Goal: Task Accomplishment & Management: Manage account settings

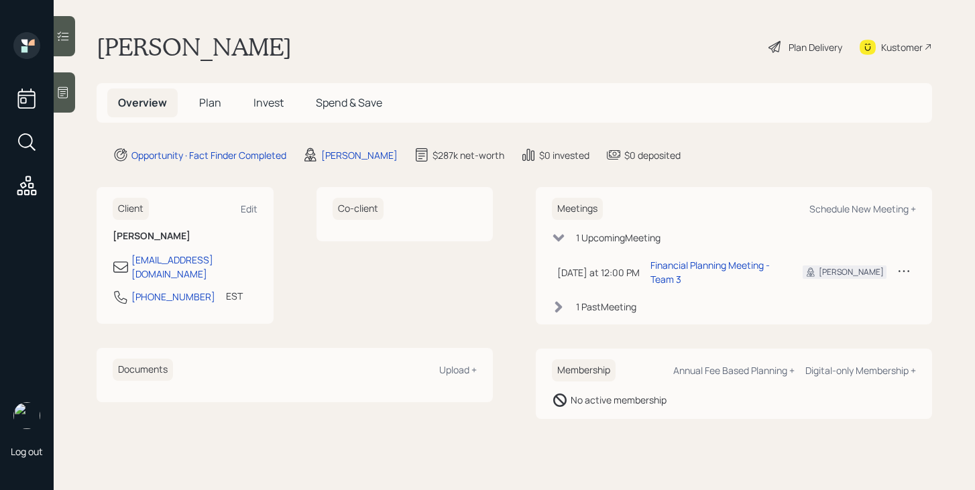
click at [801, 44] on div "Plan Delivery" at bounding box center [816, 47] width 54 height 14
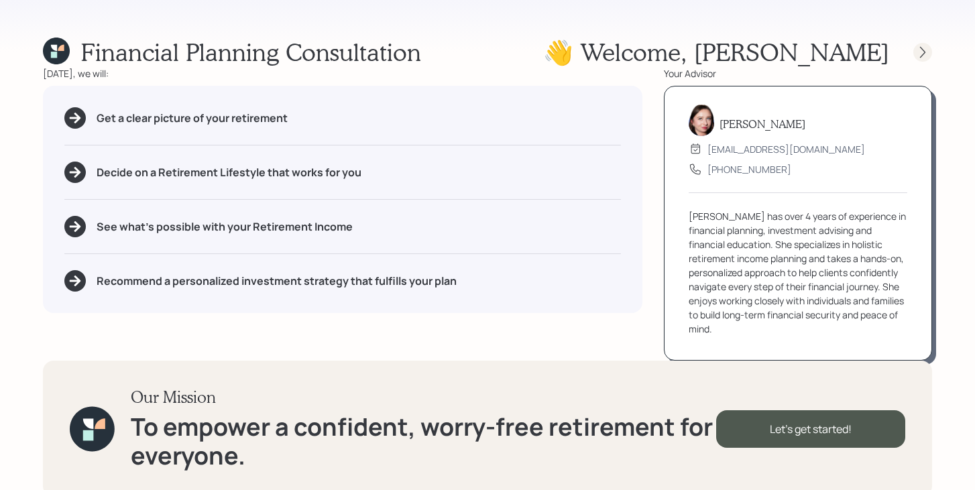
click at [919, 52] on icon at bounding box center [922, 52] width 13 height 13
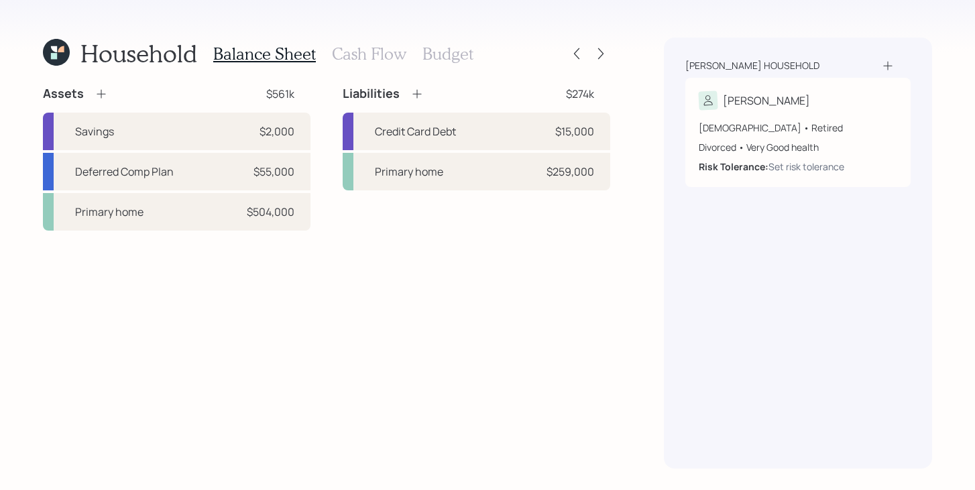
click at [464, 50] on h3 "Budget" at bounding box center [448, 53] width 51 height 19
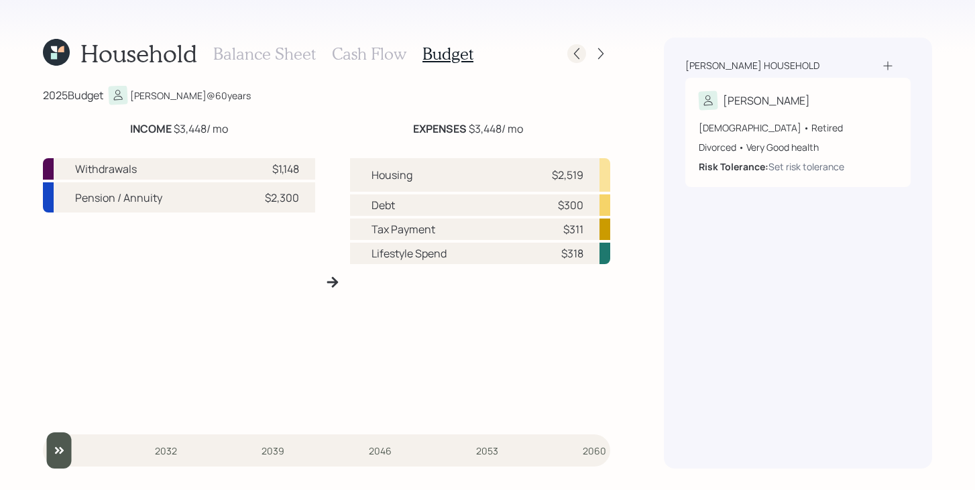
click at [582, 52] on icon at bounding box center [576, 53] width 13 height 13
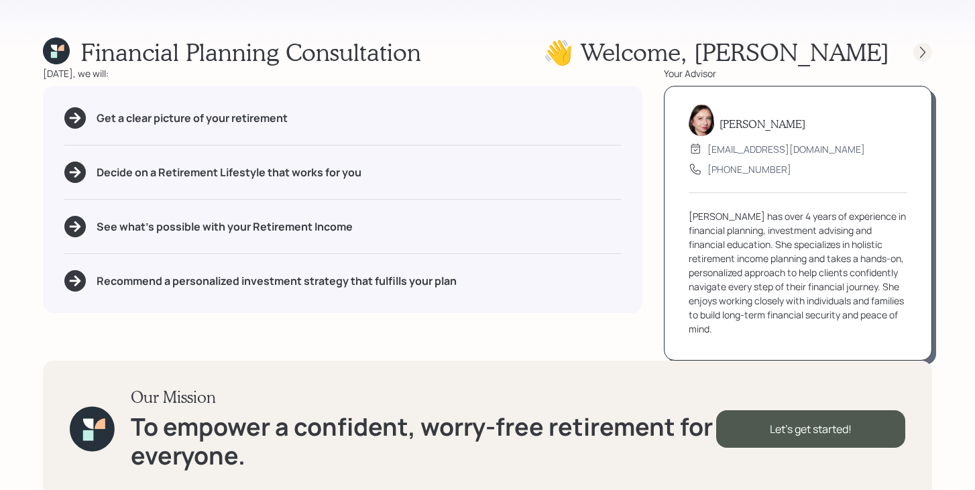
click at [930, 51] on div at bounding box center [923, 52] width 19 height 19
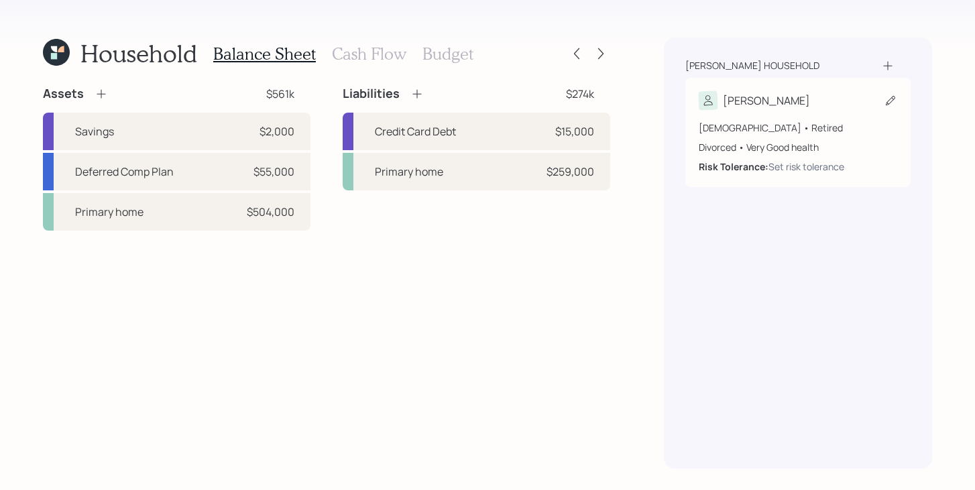
click at [894, 99] on icon at bounding box center [890, 100] width 13 height 13
select select "7"
select select "very_good"
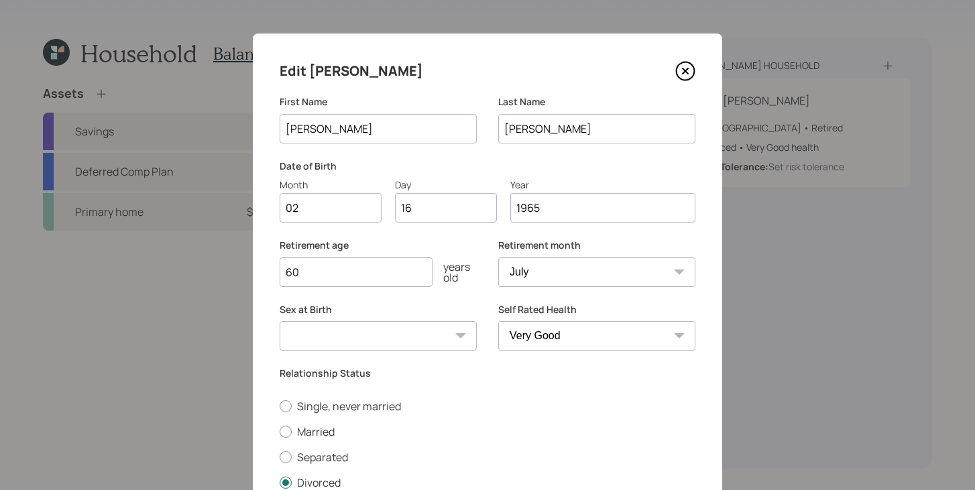
click at [376, 275] on input "60" at bounding box center [356, 273] width 153 height 30
type input "6"
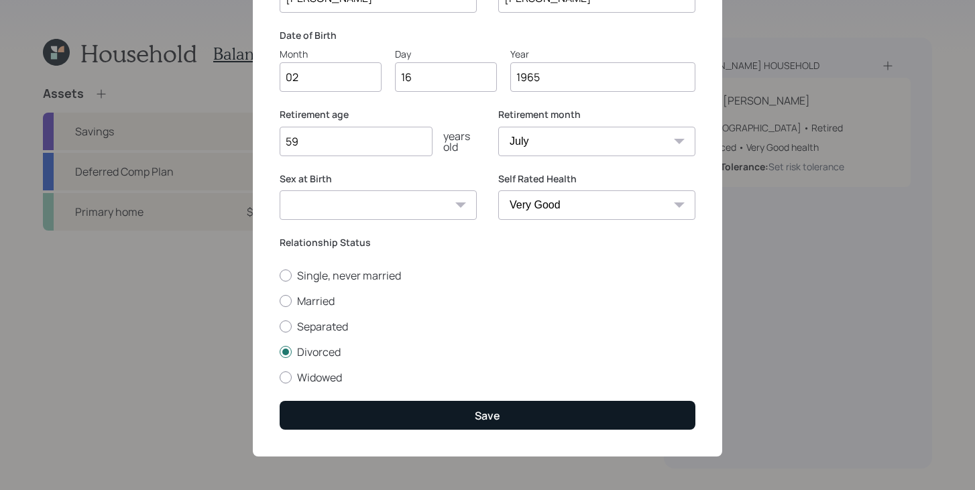
type input "59"
click at [486, 417] on div "Save" at bounding box center [487, 416] width 25 height 15
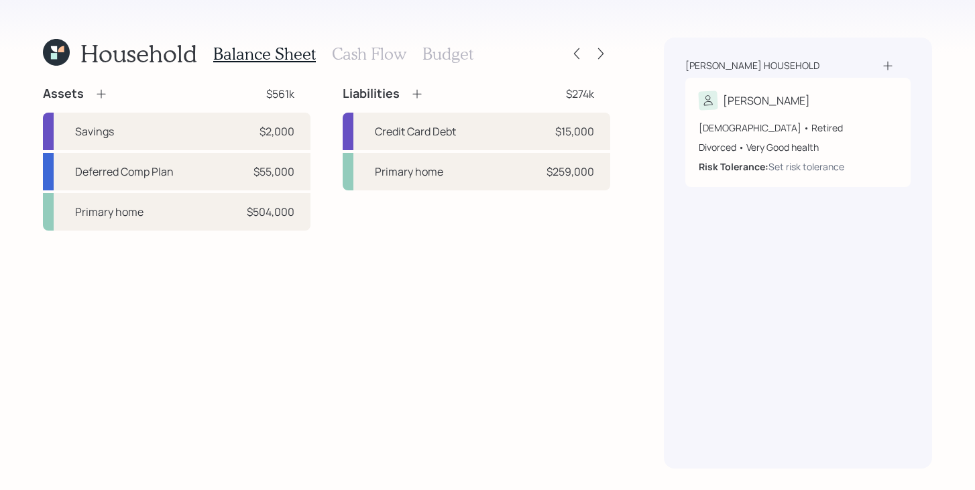
click at [466, 56] on h3 "Budget" at bounding box center [448, 53] width 51 height 19
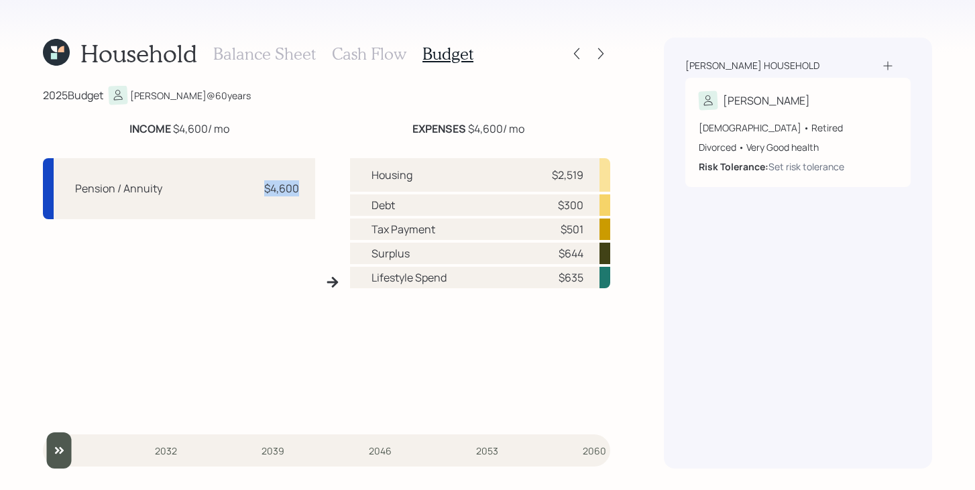
drag, startPoint x: 262, startPoint y: 187, endPoint x: 302, endPoint y: 187, distance: 39.6
click at [302, 187] on div "Pension / Annuity $4,600" at bounding box center [179, 188] width 272 height 61
click at [264, 193] on div "$4,600" at bounding box center [281, 188] width 35 height 16
click at [474, 127] on div "EXPENSES $4,600 / mo" at bounding box center [469, 129] width 112 height 16
drag, startPoint x: 470, startPoint y: 127, endPoint x: 523, endPoint y: 127, distance: 53.0
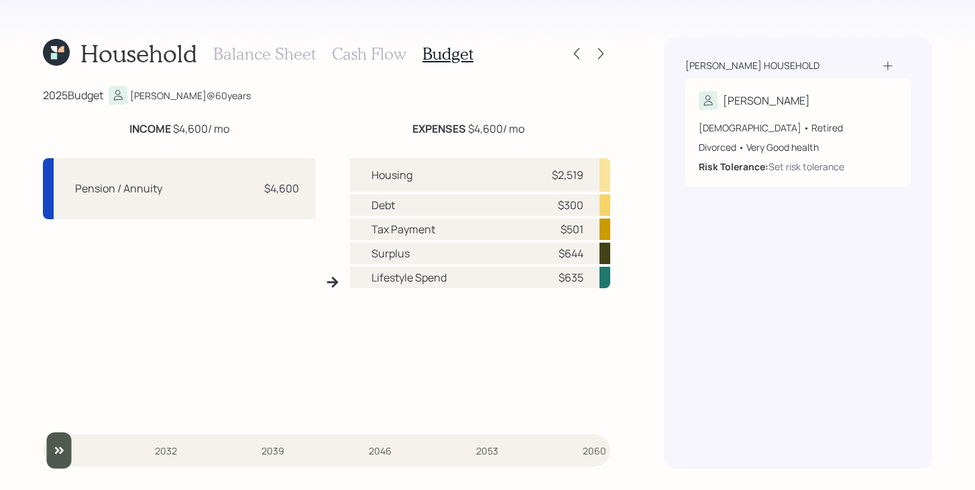
click at [523, 127] on div "EXPENSES $4,600 / mo" at bounding box center [469, 129] width 112 height 16
click at [553, 122] on div "EXPENSES $4,600 / mo" at bounding box center [468, 129] width 284 height 16
drag, startPoint x: 468, startPoint y: 129, endPoint x: 500, endPoint y: 129, distance: 32.9
click at [500, 129] on div "EXPENSES $4,600 / mo" at bounding box center [469, 129] width 112 height 16
drag, startPoint x: 556, startPoint y: 229, endPoint x: 590, endPoint y: 229, distance: 34.2
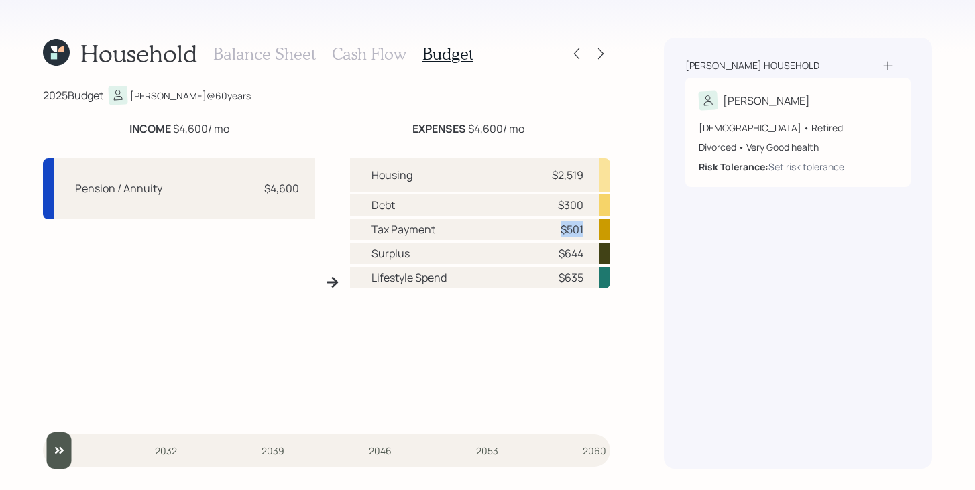
click at [590, 229] on div "Tax Payment $501" at bounding box center [480, 229] width 260 height 21
click at [382, 59] on h3 "Cash Flow" at bounding box center [369, 53] width 74 height 19
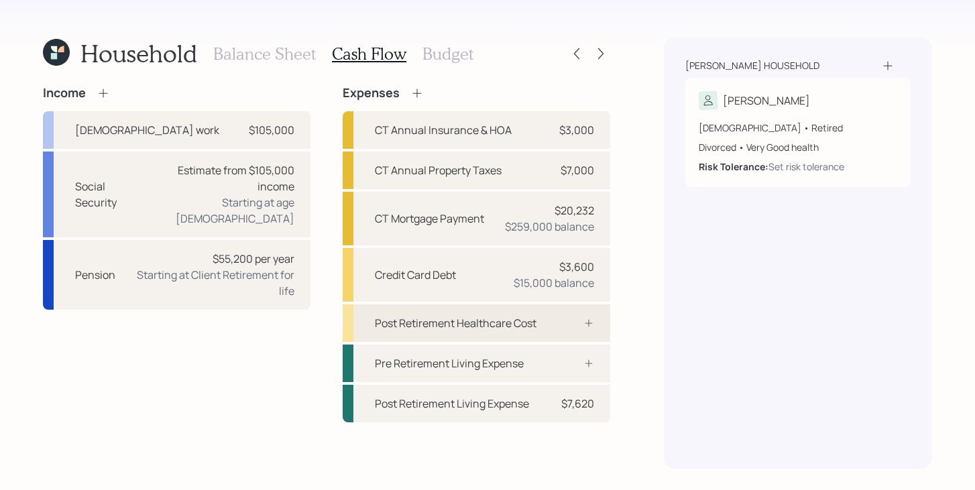
click at [472, 319] on div "Post Retirement Healthcare Cost" at bounding box center [456, 323] width 162 height 16
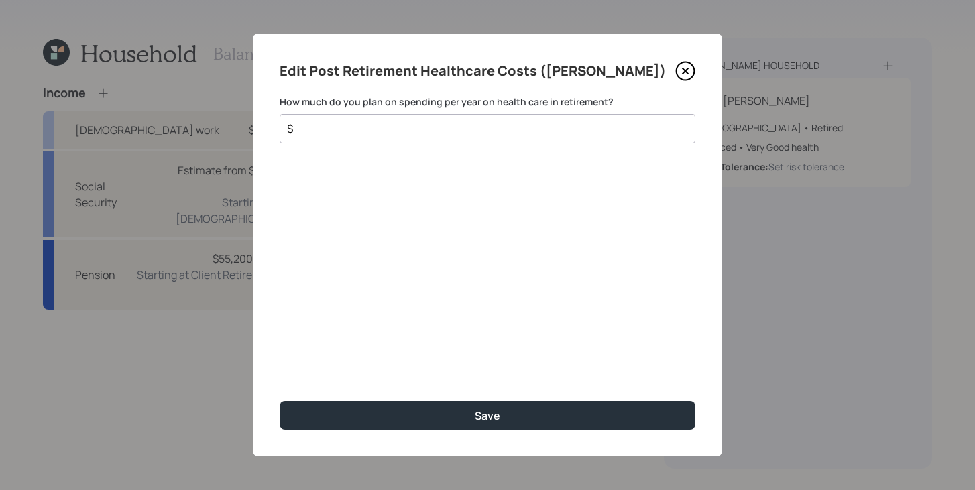
click at [462, 122] on input "$" at bounding box center [482, 129] width 393 height 16
click at [460, 125] on input "$" at bounding box center [482, 129] width 393 height 16
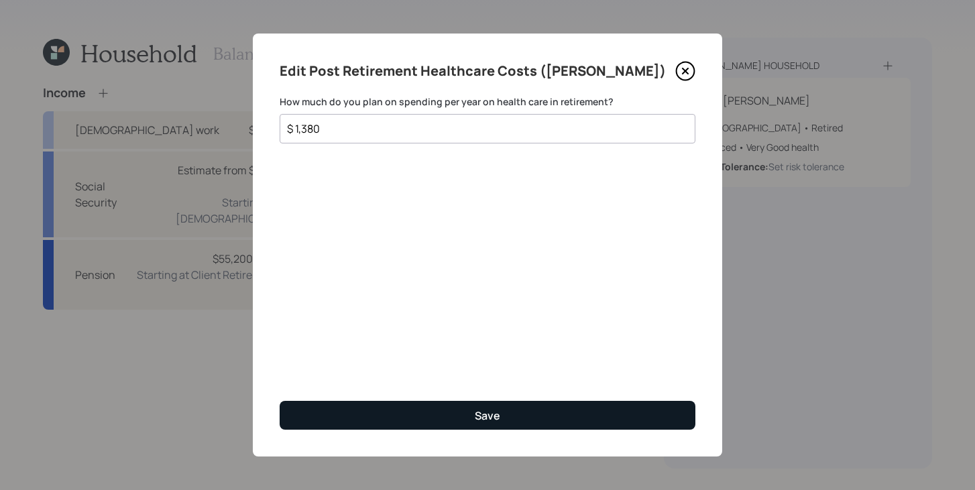
type input "$ 1,380"
click at [566, 409] on button "Save" at bounding box center [488, 415] width 416 height 29
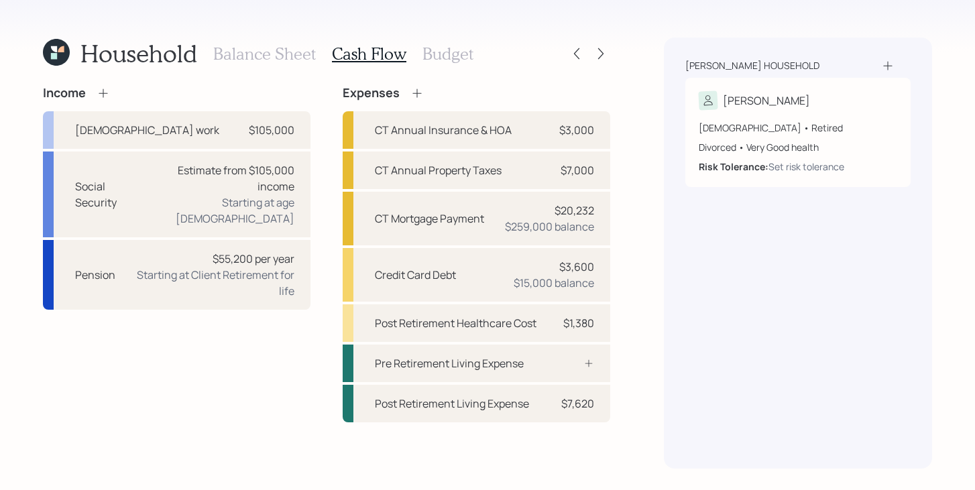
click at [445, 56] on h3 "Budget" at bounding box center [448, 53] width 51 height 19
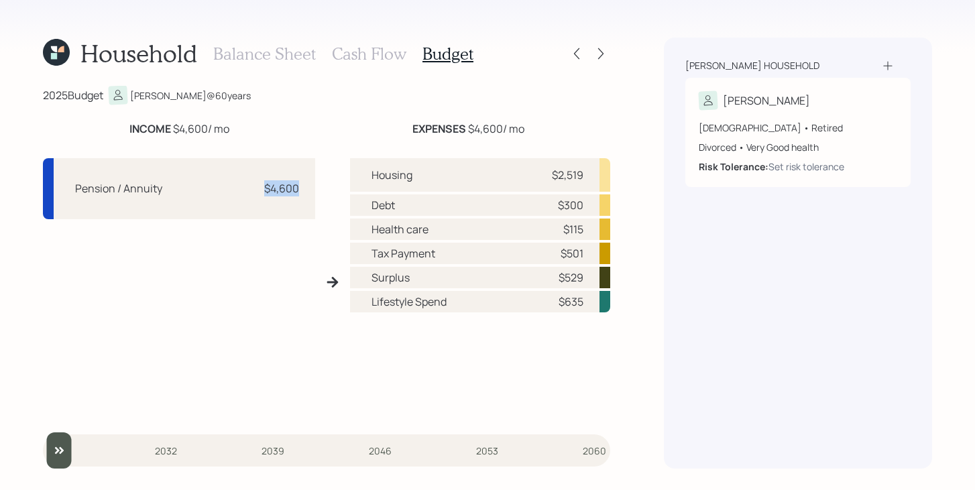
drag, startPoint x: 260, startPoint y: 191, endPoint x: 313, endPoint y: 191, distance: 52.3
click at [313, 191] on div "Pension / Annuity $4,600" at bounding box center [179, 188] width 272 height 61
click at [333, 200] on div "Pension / Annuity $4,600 Housing $2,519 Debt $300 Health care $115 Tax Payment …" at bounding box center [327, 282] width 568 height 269
drag, startPoint x: 468, startPoint y: 126, endPoint x: 500, endPoint y: 124, distance: 32.9
click at [500, 124] on div "EXPENSES $4,600 / mo" at bounding box center [469, 129] width 112 height 16
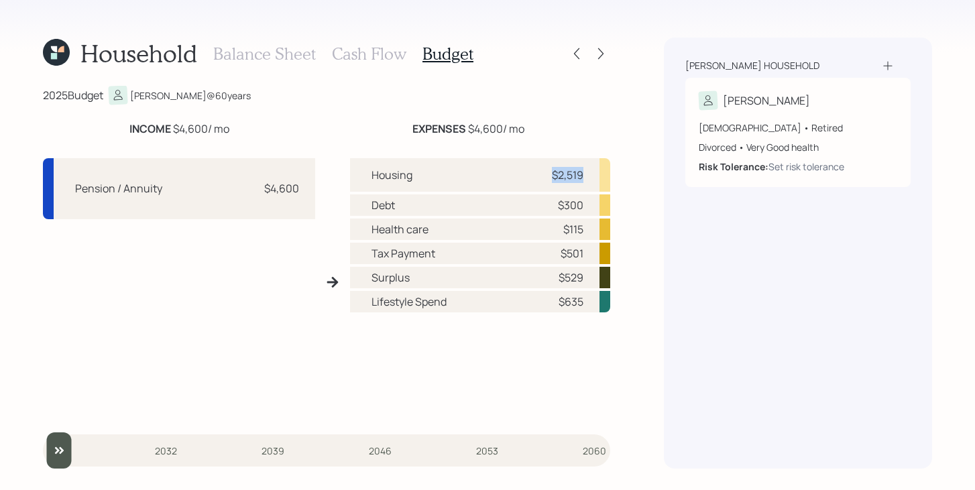
drag, startPoint x: 550, startPoint y: 170, endPoint x: 584, endPoint y: 173, distance: 33.7
click at [584, 173] on div "Housing $2,519" at bounding box center [480, 175] width 260 height 34
drag, startPoint x: 558, startPoint y: 207, endPoint x: 592, endPoint y: 202, distance: 34.0
click at [592, 202] on div "Debt $300" at bounding box center [480, 205] width 260 height 21
drag, startPoint x: 558, startPoint y: 227, endPoint x: 581, endPoint y: 227, distance: 22.8
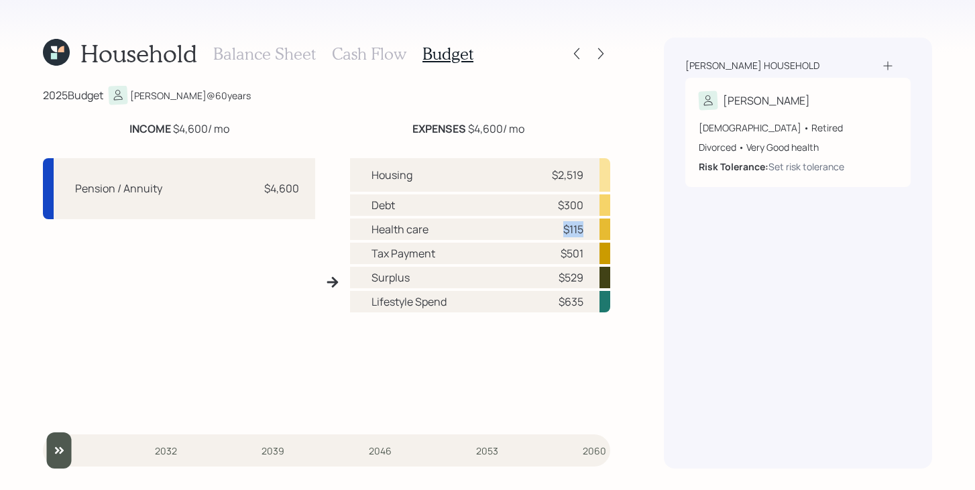
click at [581, 227] on div "$115" at bounding box center [563, 229] width 40 height 16
drag, startPoint x: 561, startPoint y: 254, endPoint x: 585, endPoint y: 254, distance: 24.2
click at [585, 254] on div "Tax Payment $501" at bounding box center [480, 253] width 260 height 21
drag, startPoint x: 552, startPoint y: 278, endPoint x: 582, endPoint y: 277, distance: 29.5
click at [582, 277] on div "$529" at bounding box center [563, 278] width 40 height 16
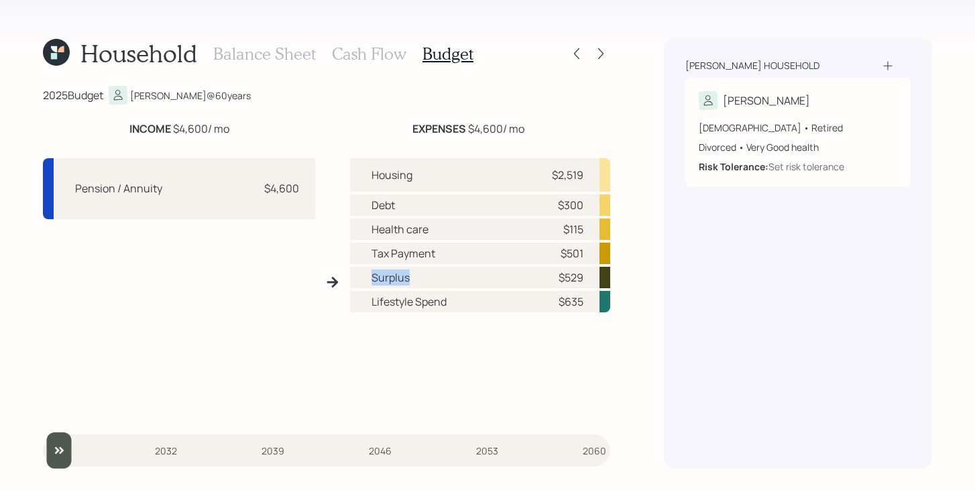
drag, startPoint x: 413, startPoint y: 280, endPoint x: 361, endPoint y: 280, distance: 52.3
click at [360, 280] on div "Surplus $529" at bounding box center [480, 277] width 260 height 21
click at [628, 258] on div "Household Balance Sheet Cash Flow Budget 2025 Budget Carl @ 60 years INCOME $4,…" at bounding box center [487, 245] width 975 height 490
click at [386, 54] on h3 "Cash Flow" at bounding box center [369, 53] width 74 height 19
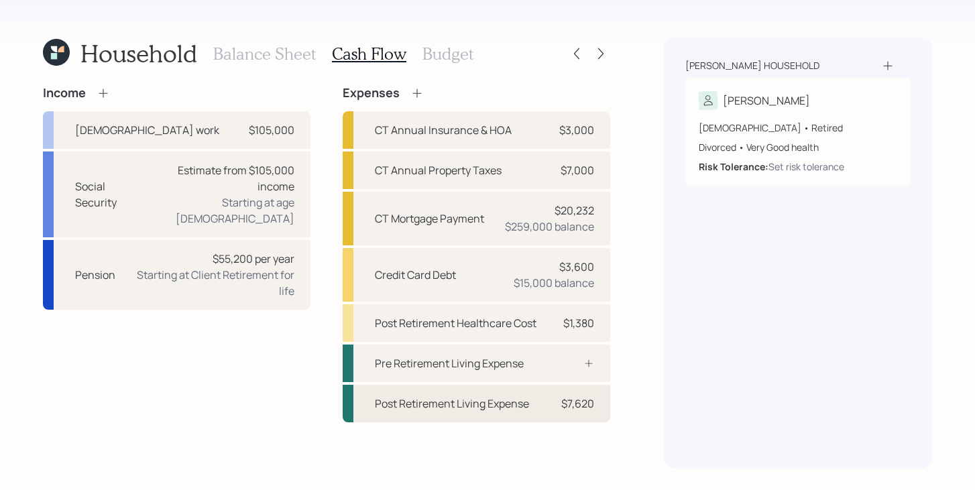
click at [499, 408] on div "Post Retirement Living Expense" at bounding box center [452, 404] width 154 height 16
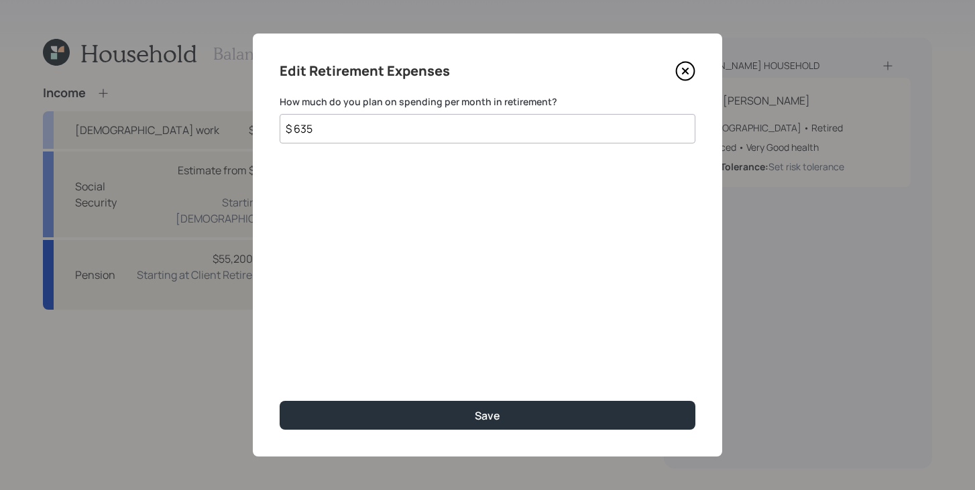
click at [439, 132] on input "$ 635" at bounding box center [488, 129] width 416 height 30
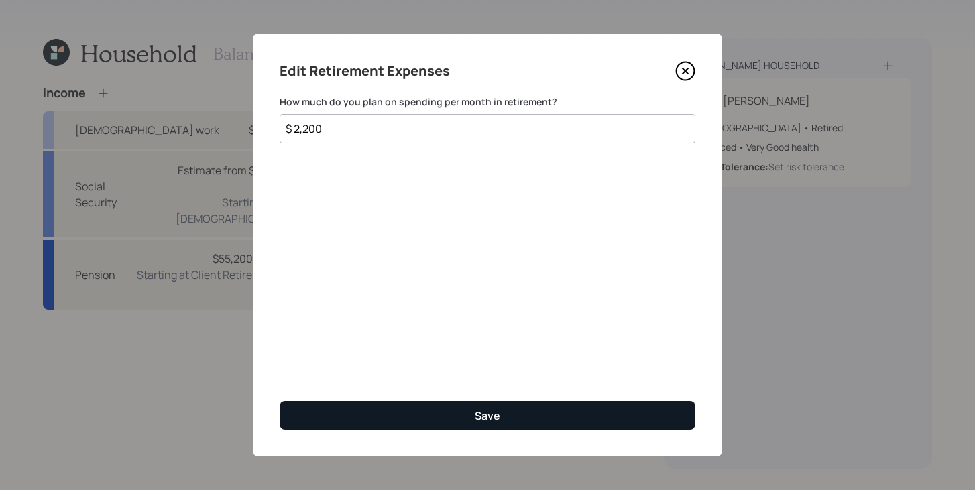
type input "$ 2,200"
click at [523, 422] on button "Save" at bounding box center [488, 415] width 416 height 29
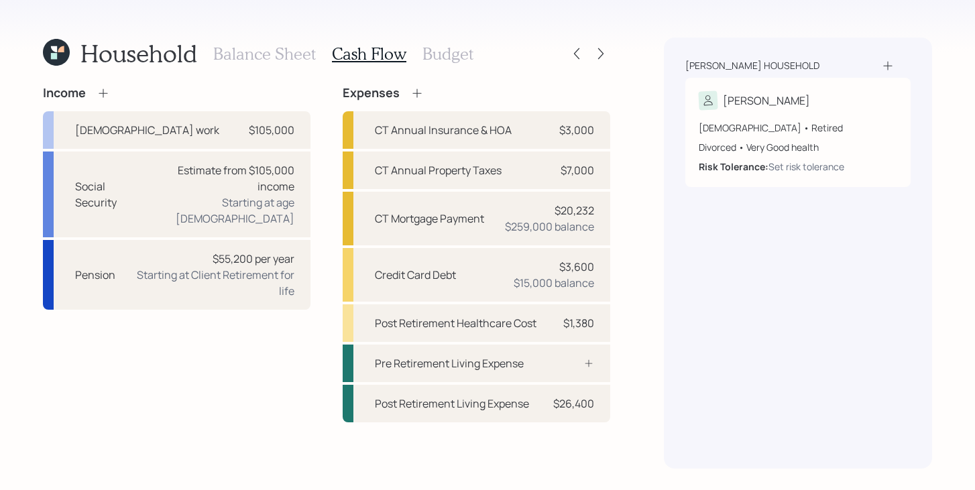
click at [449, 46] on h3 "Budget" at bounding box center [448, 53] width 51 height 19
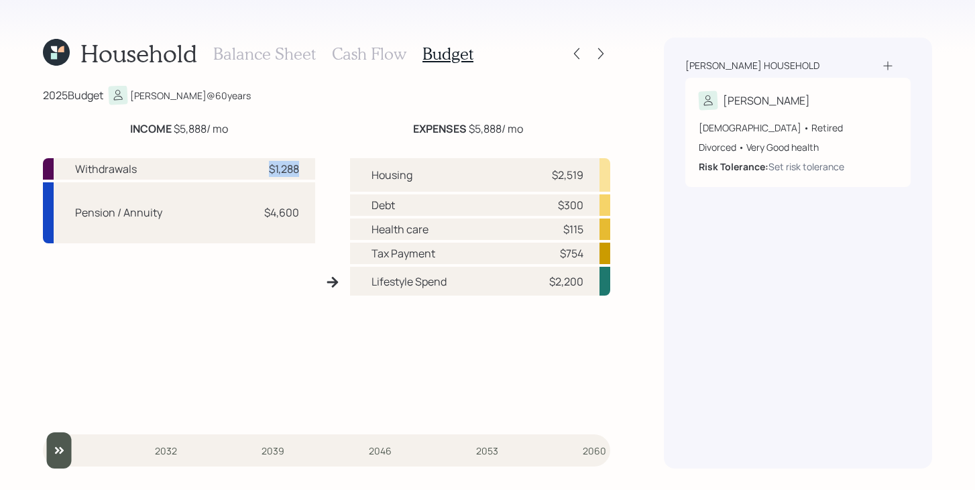
drag, startPoint x: 299, startPoint y: 165, endPoint x: 265, endPoint y: 166, distance: 34.2
click at [265, 166] on div "Withdrawals $1,288" at bounding box center [179, 168] width 272 height 21
click at [248, 168] on div "Withdrawals $1,288" at bounding box center [179, 168] width 272 height 21
click at [601, 55] on icon at bounding box center [600, 53] width 13 height 13
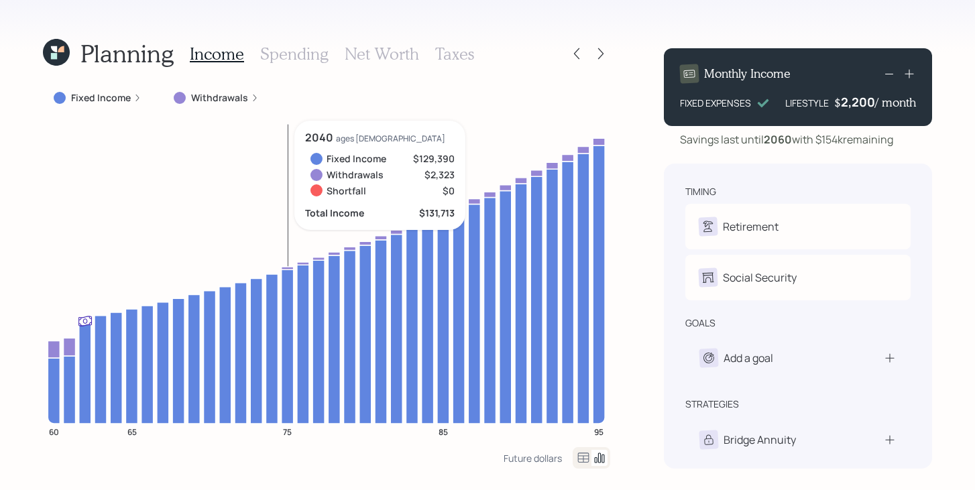
click at [291, 268] on icon at bounding box center [288, 268] width 12 height 3
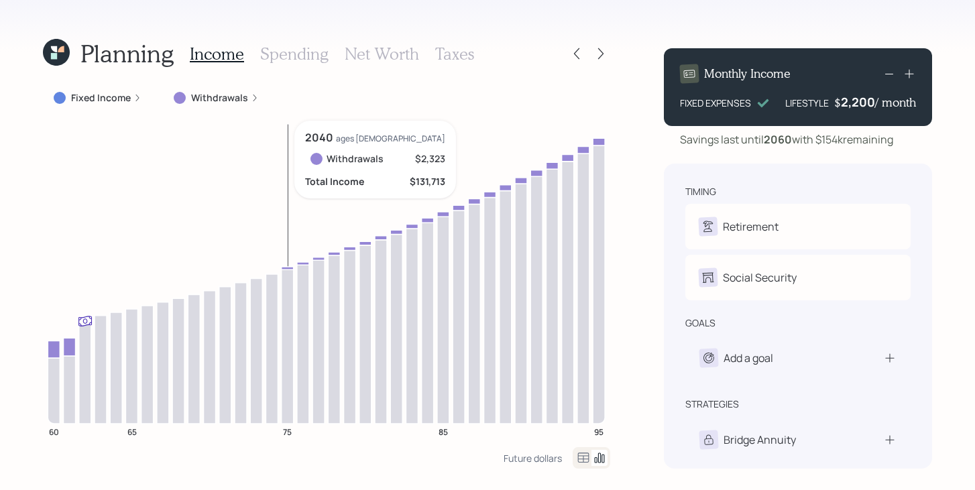
click at [290, 265] on icon "60 65 75 85 95" at bounding box center [327, 284] width 568 height 327
click at [290, 268] on icon at bounding box center [288, 268] width 12 height 3
